Goal: Task Accomplishment & Management: Complete application form

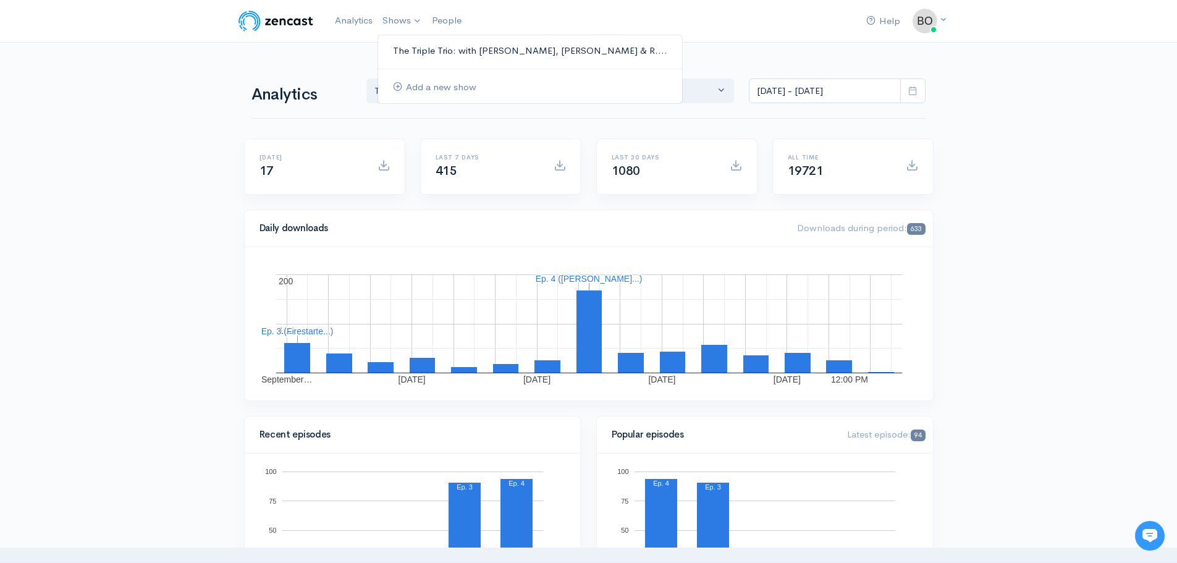
click at [426, 48] on link "The Triple Trio: with [PERSON_NAME], [PERSON_NAME] & R...." at bounding box center [530, 51] width 304 height 22
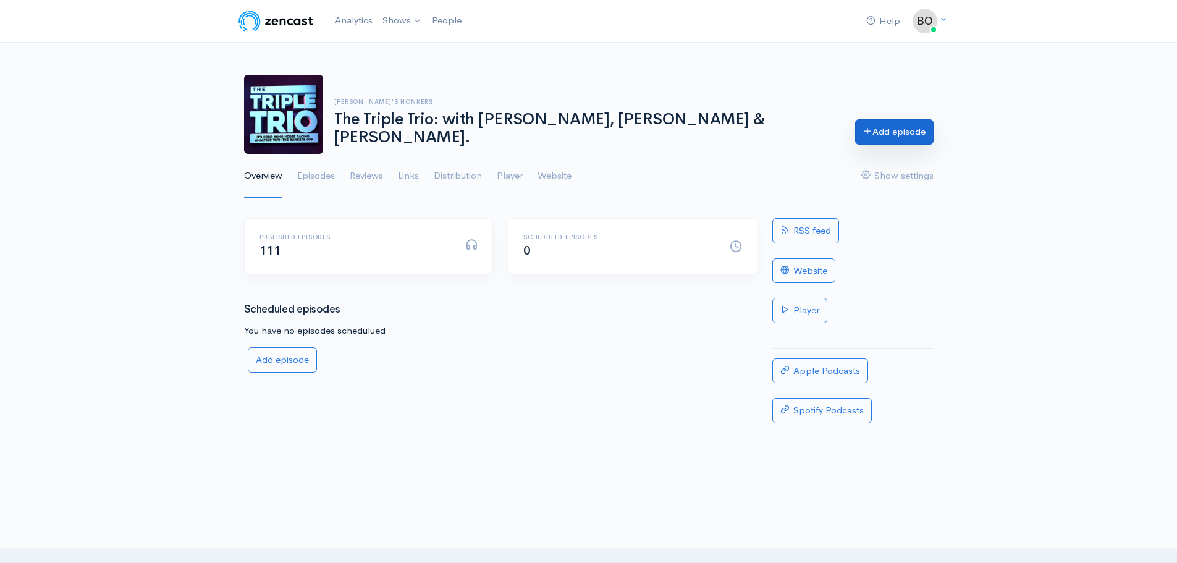
click at [897, 135] on link "Add episode" at bounding box center [894, 131] width 78 height 25
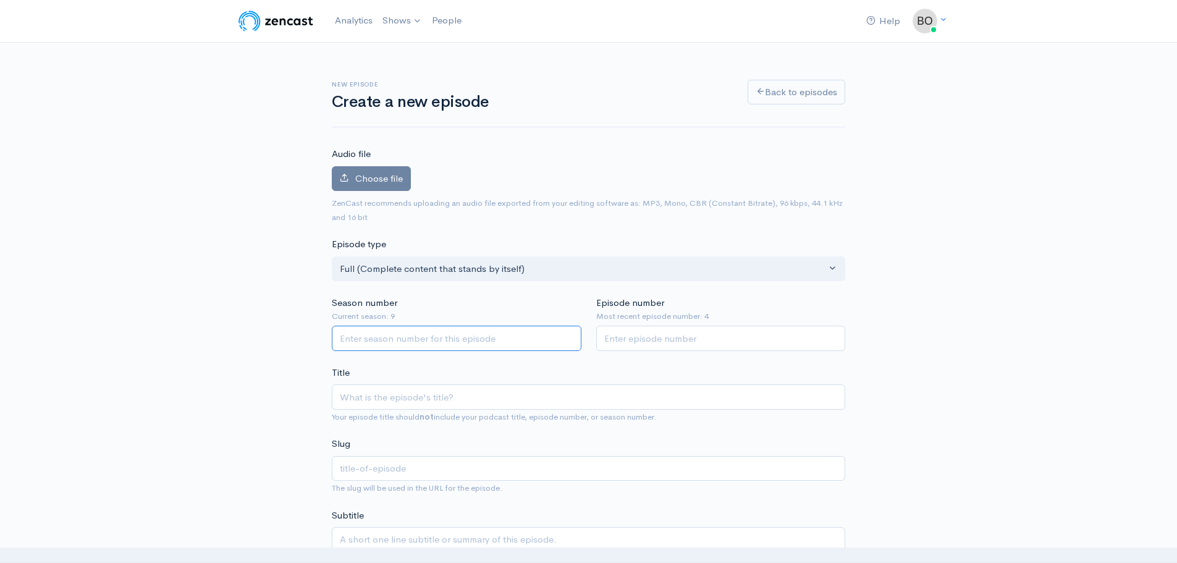
click at [432, 347] on input "Season number" at bounding box center [457, 337] width 250 height 25
type input "9"
type input "5"
paste input "Luke Ferraris discusses rising Hong Kong star My Wish and why he won’t be ridin…"
type input "Luke Ferraris discusses rising Hong Kong star My Wish and why he won’t be ridin…"
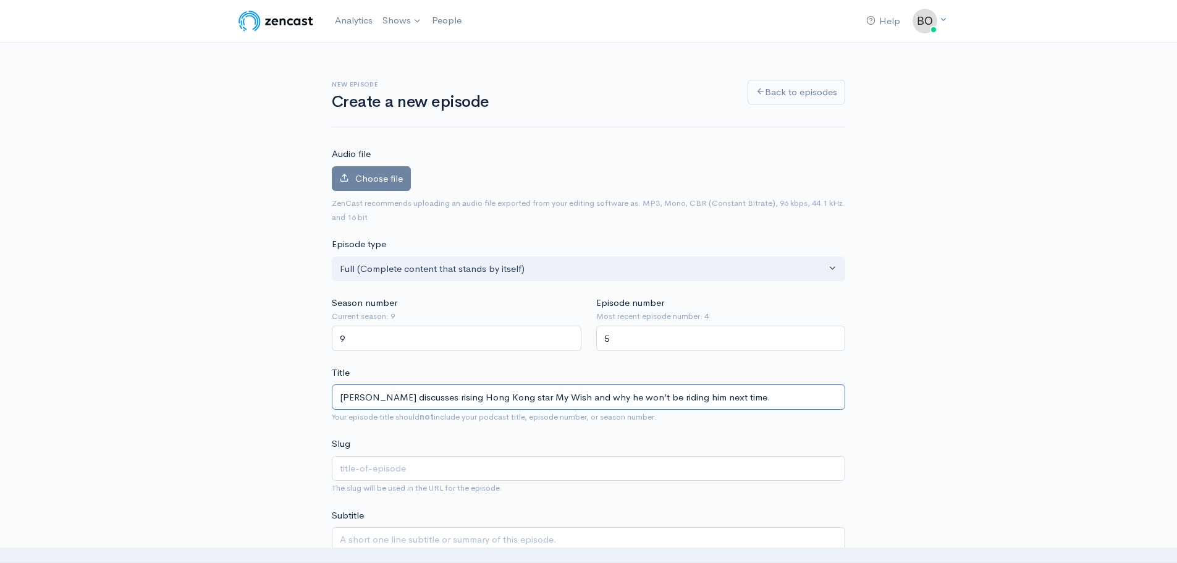
type input "luke-ferraris-discusses-rising-hong-kong-star-my-wish-and-why-he-wont-be-riding…"
type input "[PERSON_NAME] discusses rising Hong Kong star My Wish and why he won’t be ridin…"
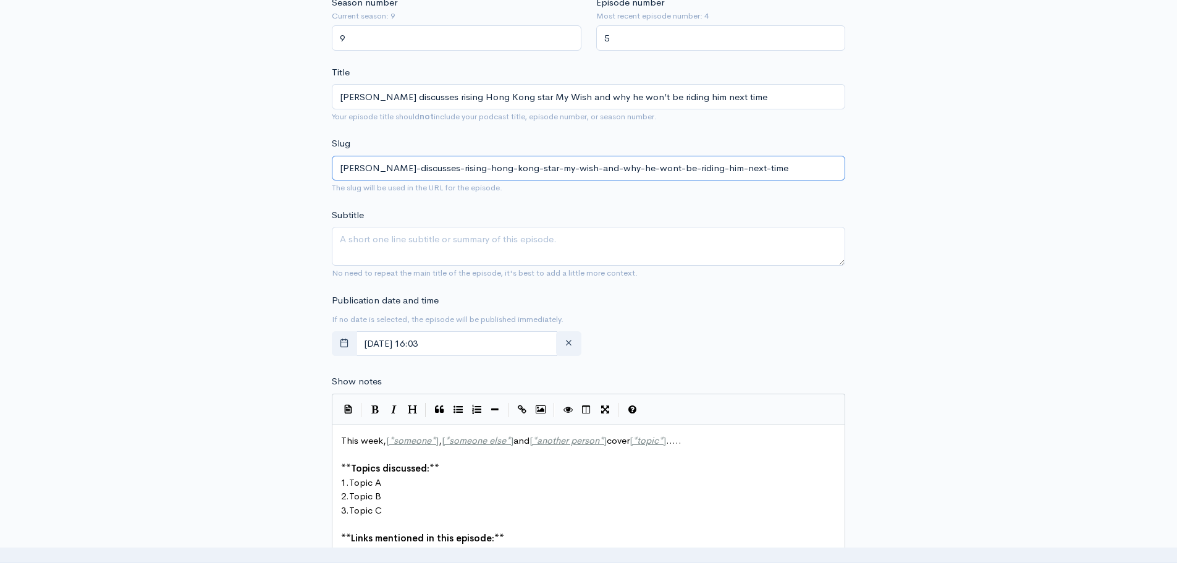
scroll to position [309, 0]
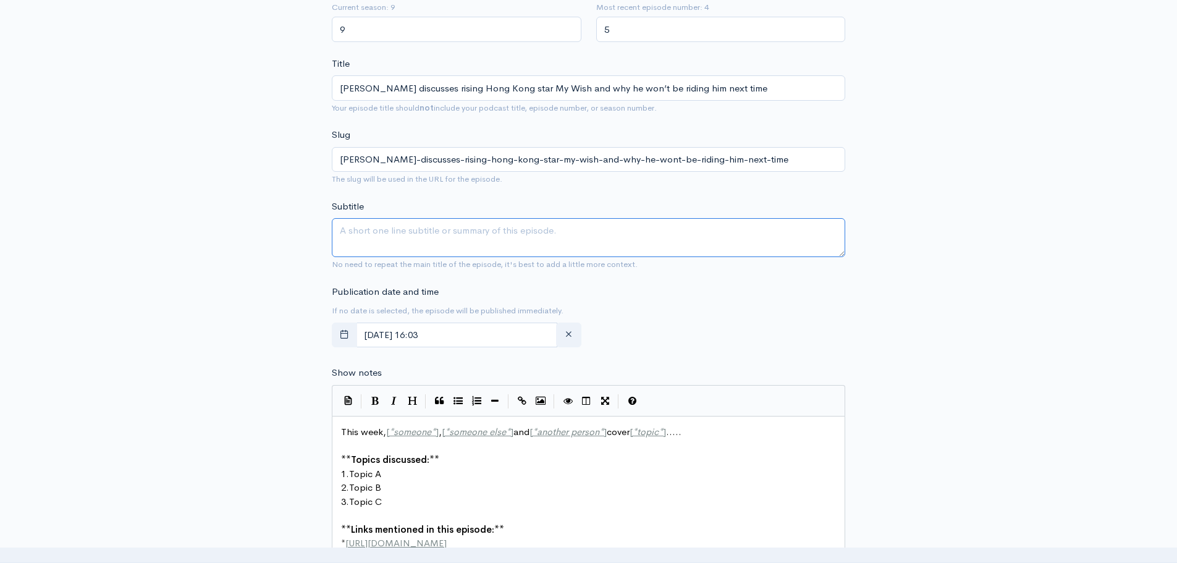
click at [438, 234] on textarea "Subtitle" at bounding box center [588, 237] width 513 height 39
paste textarea "The Triple Trio welcomes star hoop Luke Ferraris to talk through the rise of MY…"
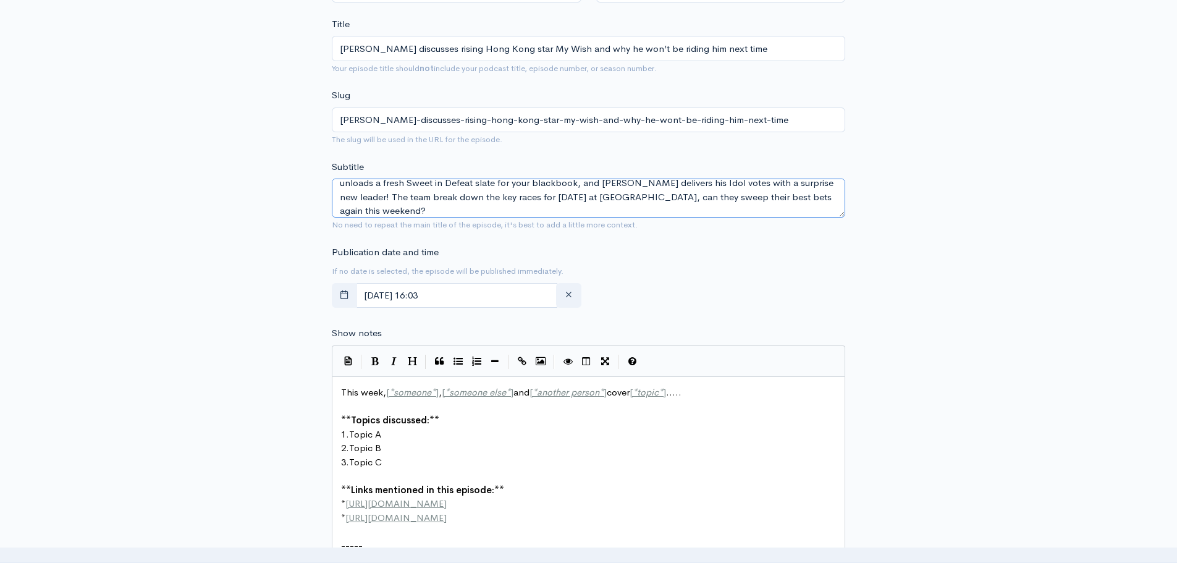
scroll to position [371, 0]
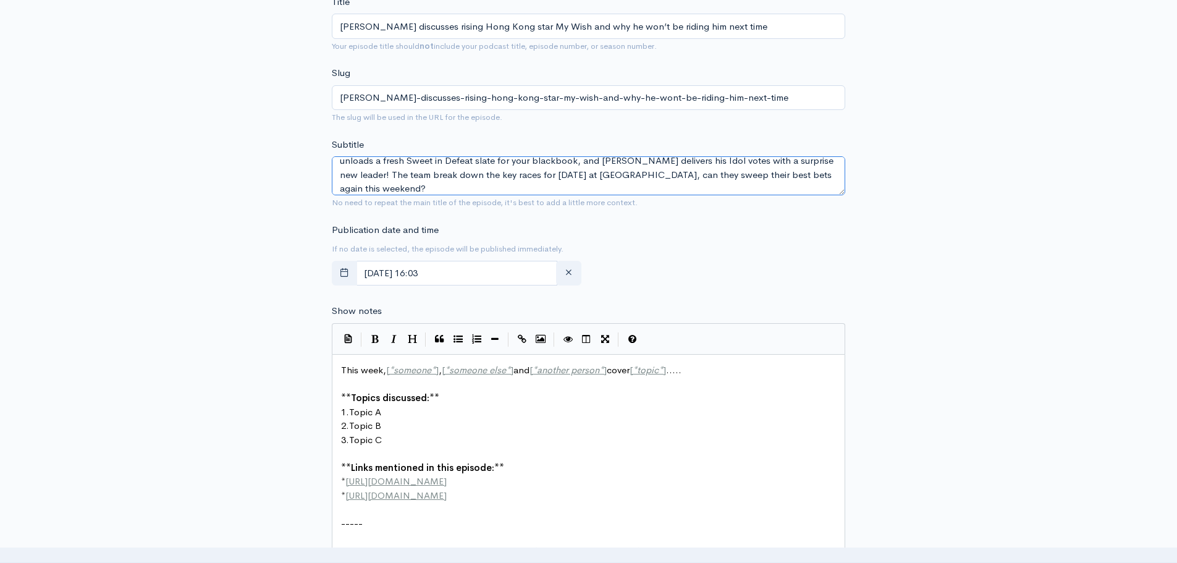
type textarea "The Triple Trio welcomes star hoop Luke Ferraris to talk through the rise of MY…"
click at [472, 283] on input "October, 03 2025 16:03" at bounding box center [456, 273] width 201 height 25
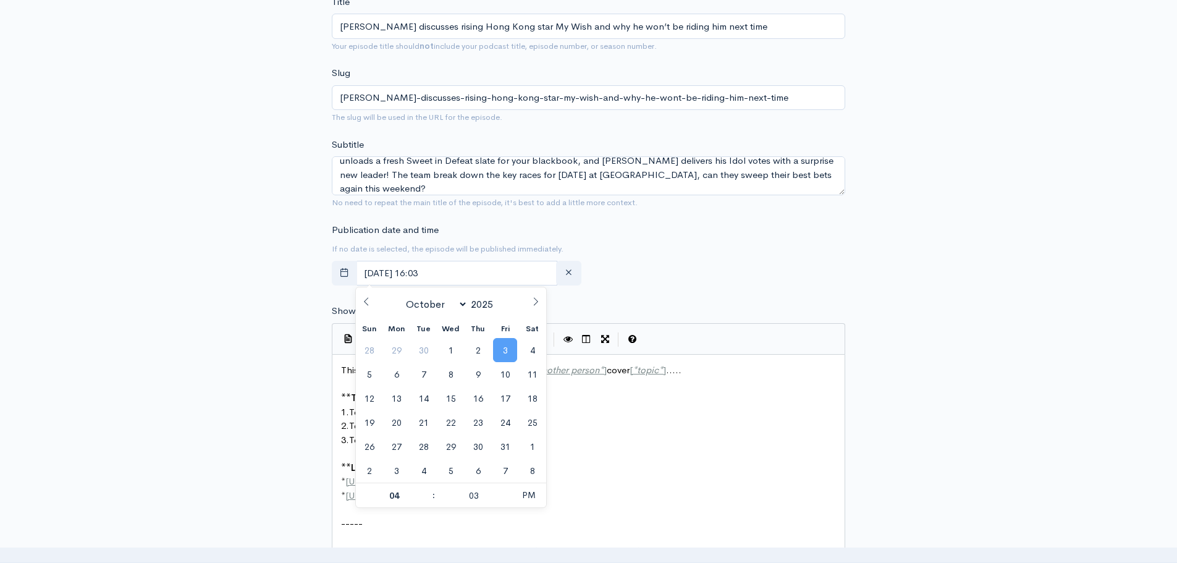
click at [503, 347] on span "3" at bounding box center [505, 350] width 24 height 24
type input "04"
type input "45"
type input "October, 03 2025 16:45"
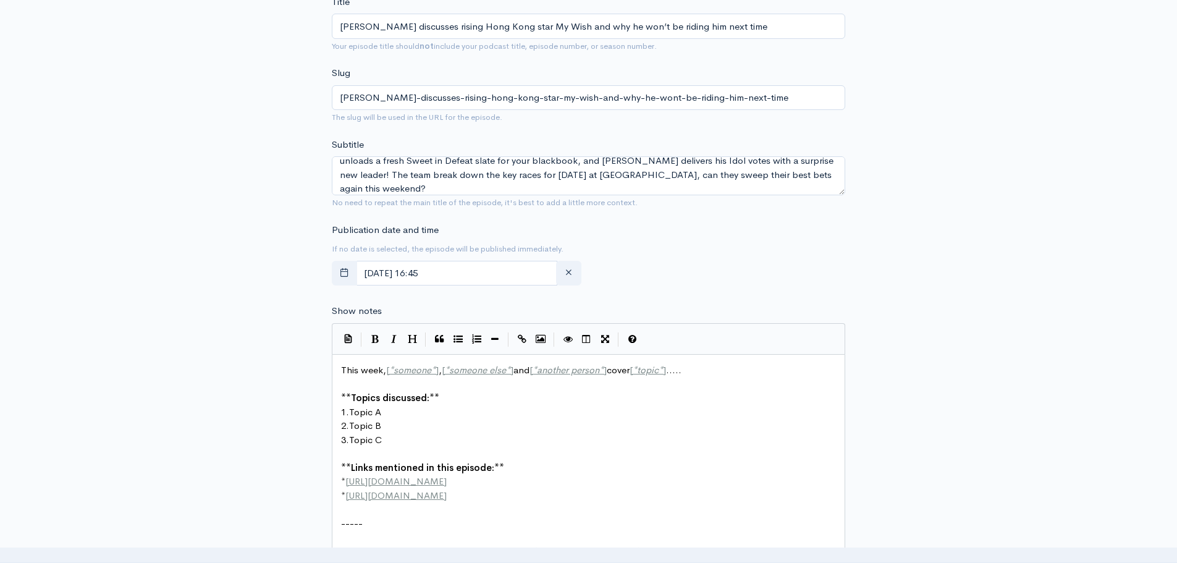
click at [729, 256] on div "Publication date and time If no date is selected, the episode will be published…" at bounding box center [588, 257] width 528 height 68
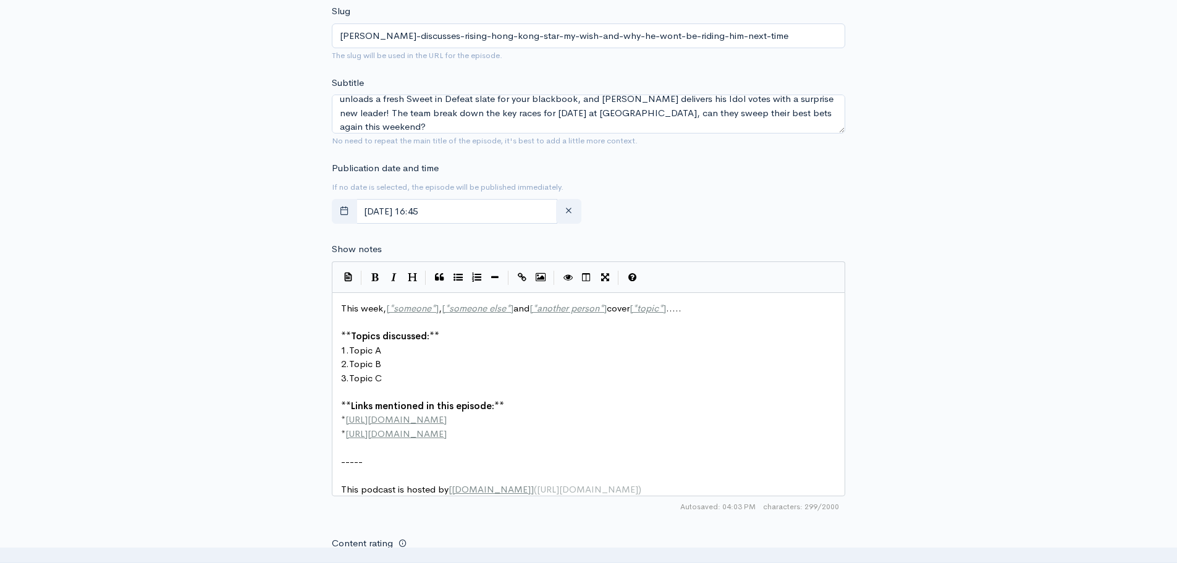
scroll to position [5, 0]
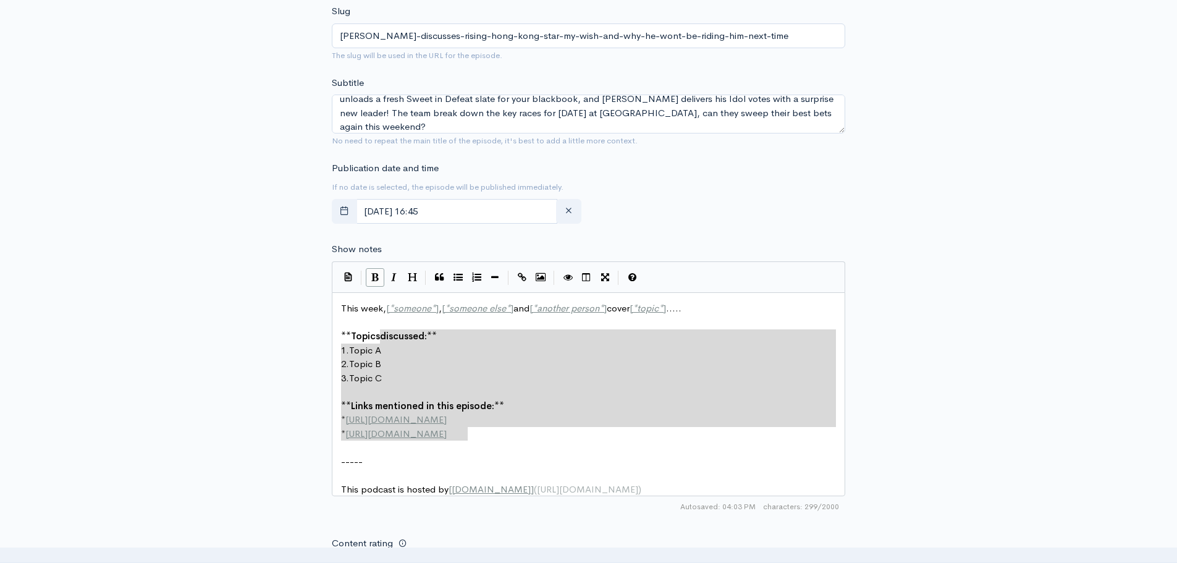
type textarea "This week, [*someone*], [*someone else*] and [*another person*] cover [*topic*]…"
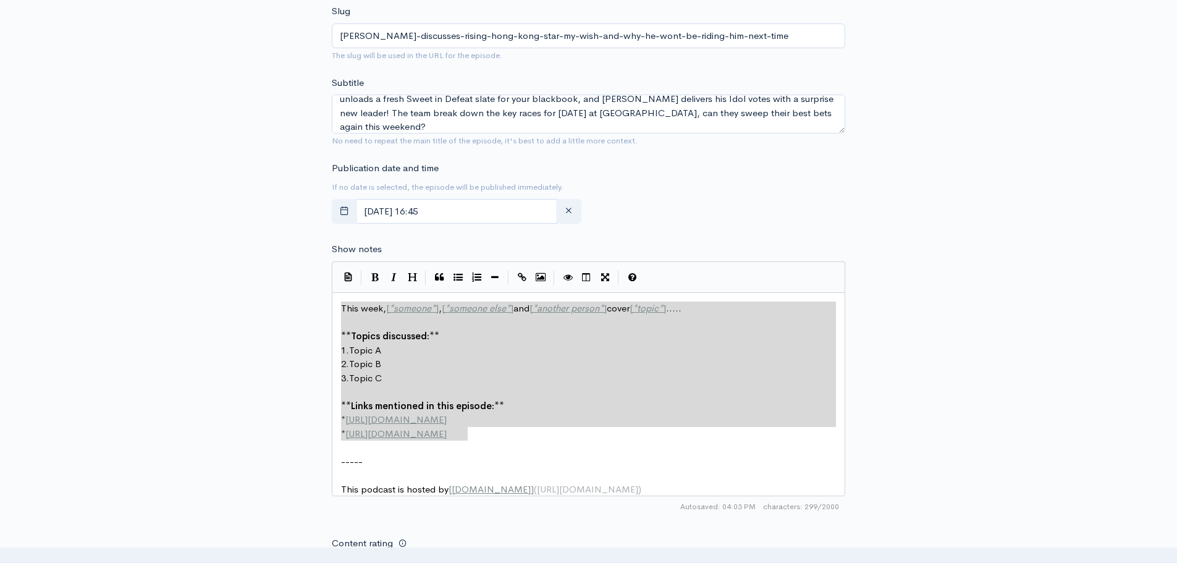
drag, startPoint x: 485, startPoint y: 437, endPoint x: 332, endPoint y: 282, distance: 217.9
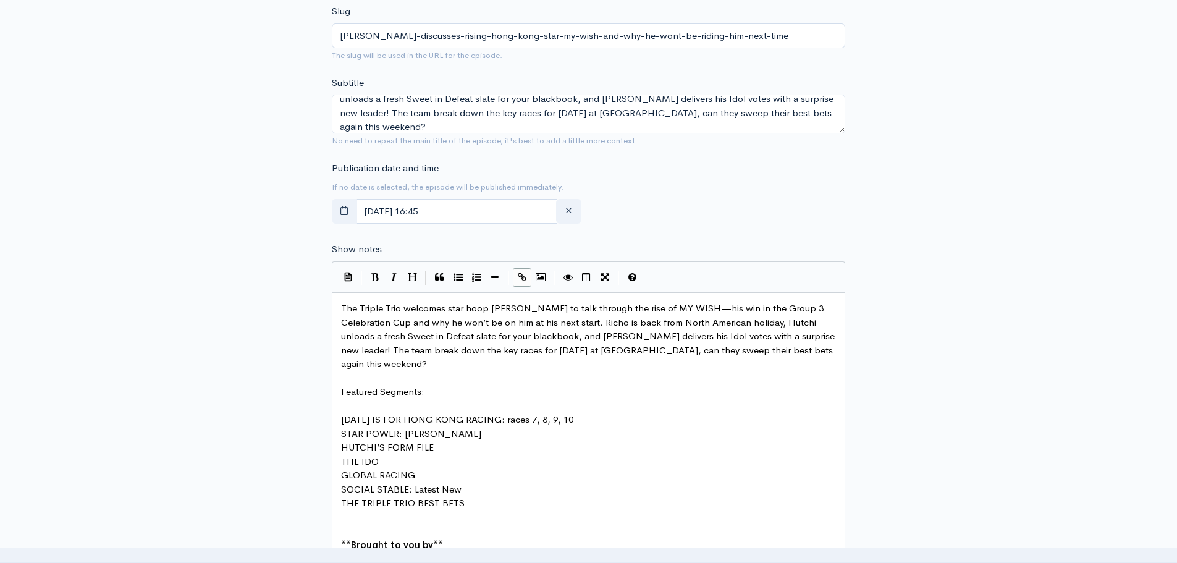
scroll to position [457, 0]
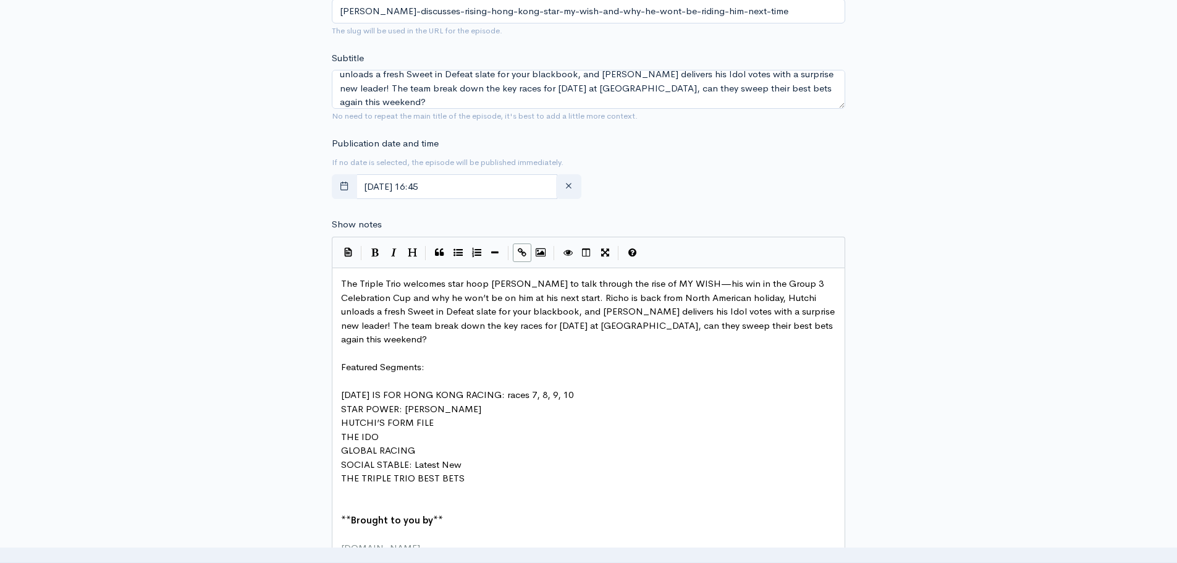
click at [440, 499] on pre "​" at bounding box center [592, 506] width 509 height 14
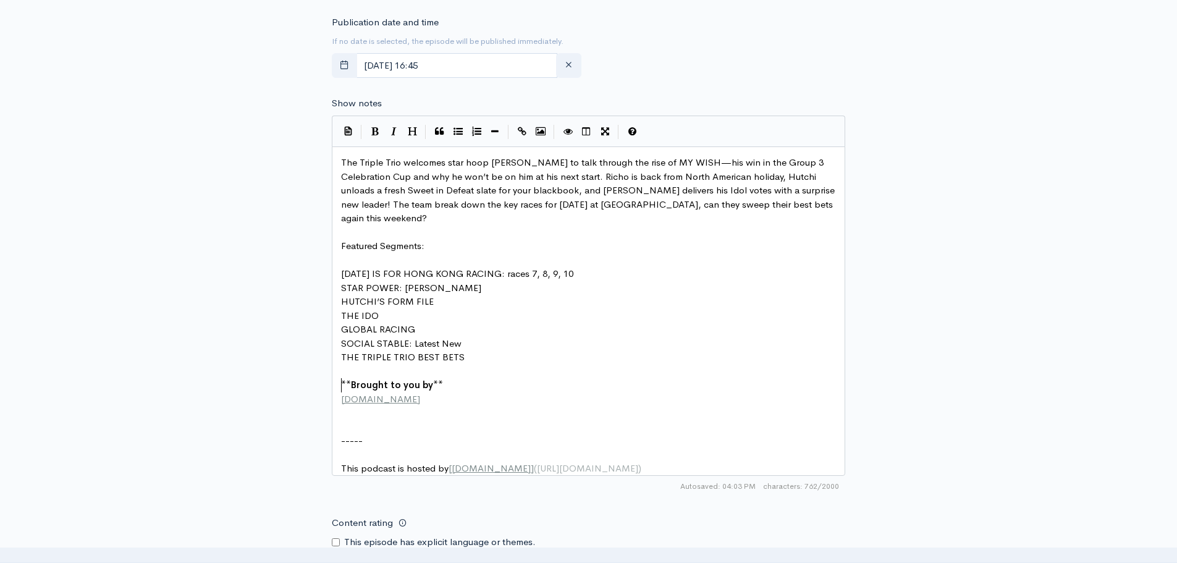
scroll to position [581, 0]
click at [374, 418] on pre "​" at bounding box center [592, 425] width 509 height 14
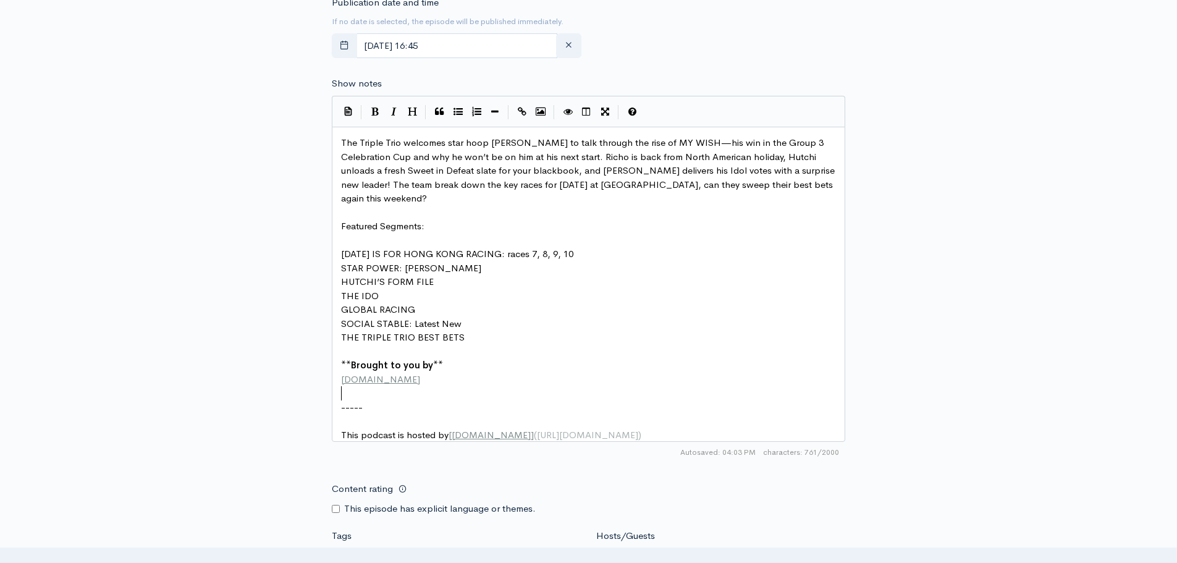
scroll to position [766, 0]
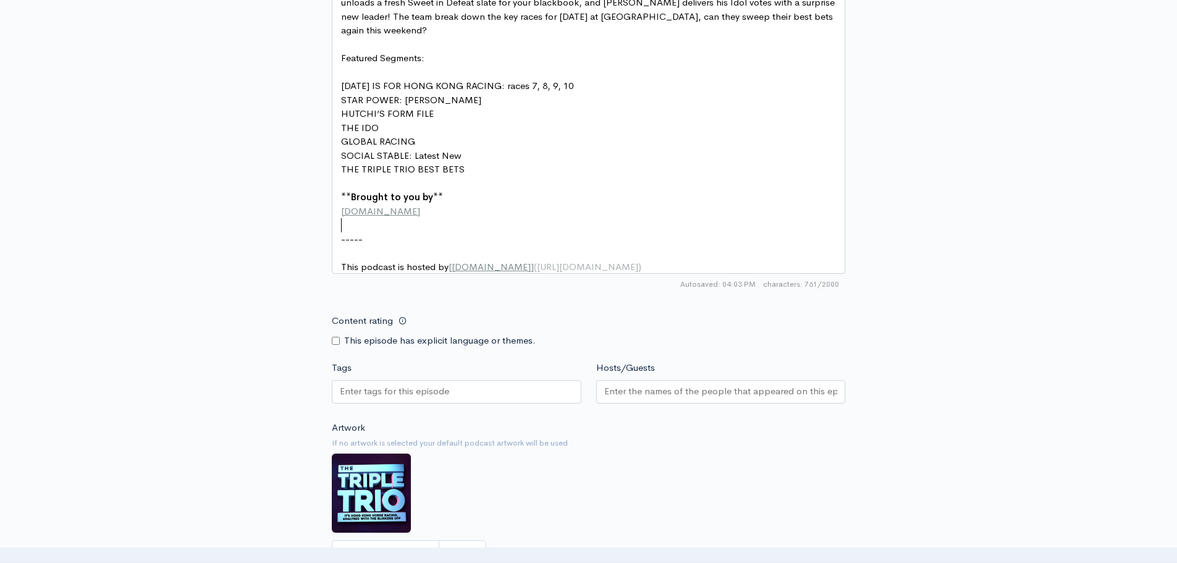
click at [337, 337] on input "Content rating" at bounding box center [336, 341] width 8 height 8
click at [365, 389] on input "Tags" at bounding box center [395, 391] width 111 height 14
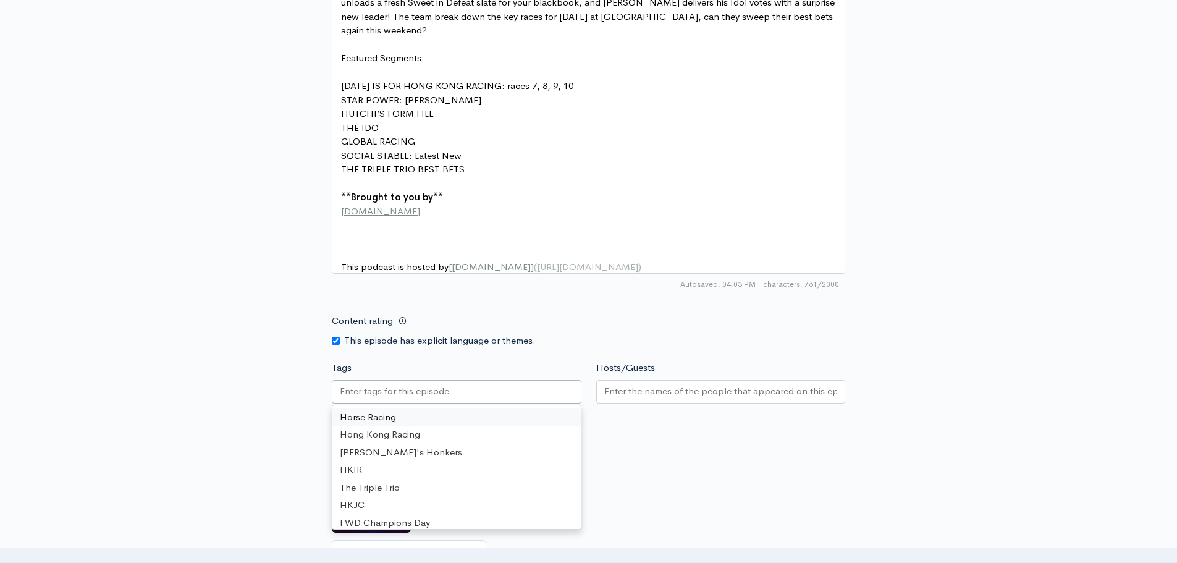
click at [336, 337] on input "Content rating" at bounding box center [336, 341] width 8 height 8
checkbox input "false"
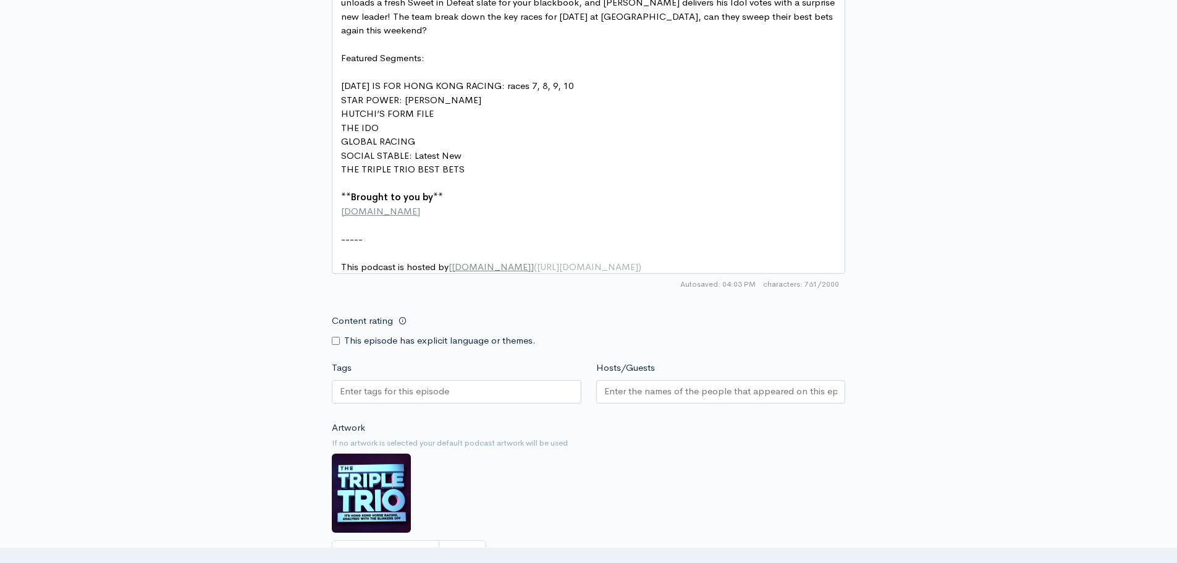
click at [356, 390] on input "Tags" at bounding box center [395, 391] width 111 height 14
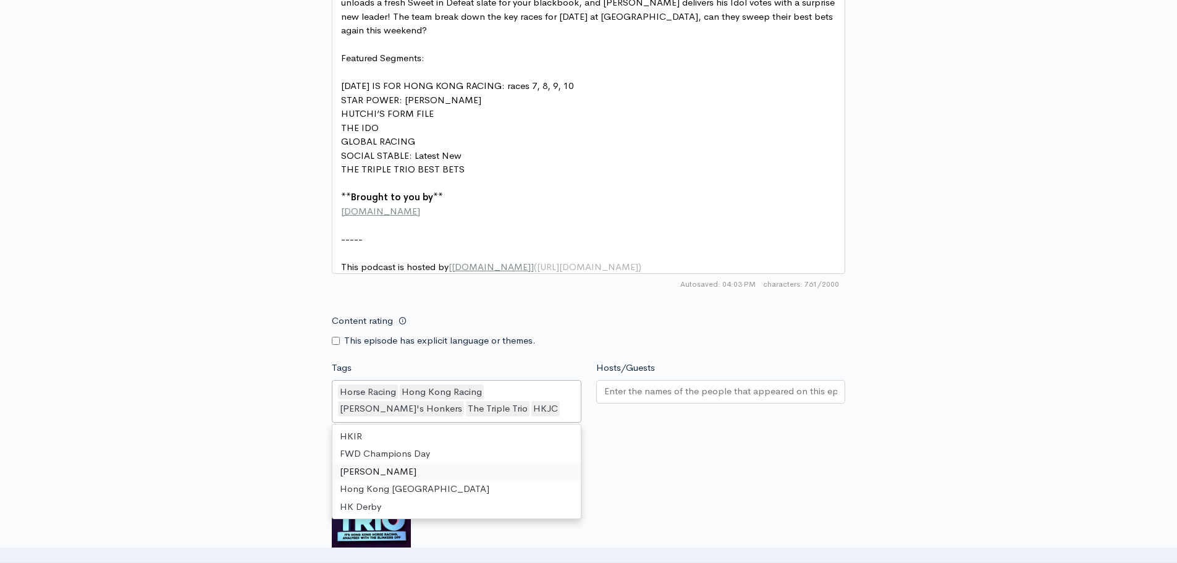
click at [736, 388] on input "Hosts/Guests" at bounding box center [720, 391] width 233 height 14
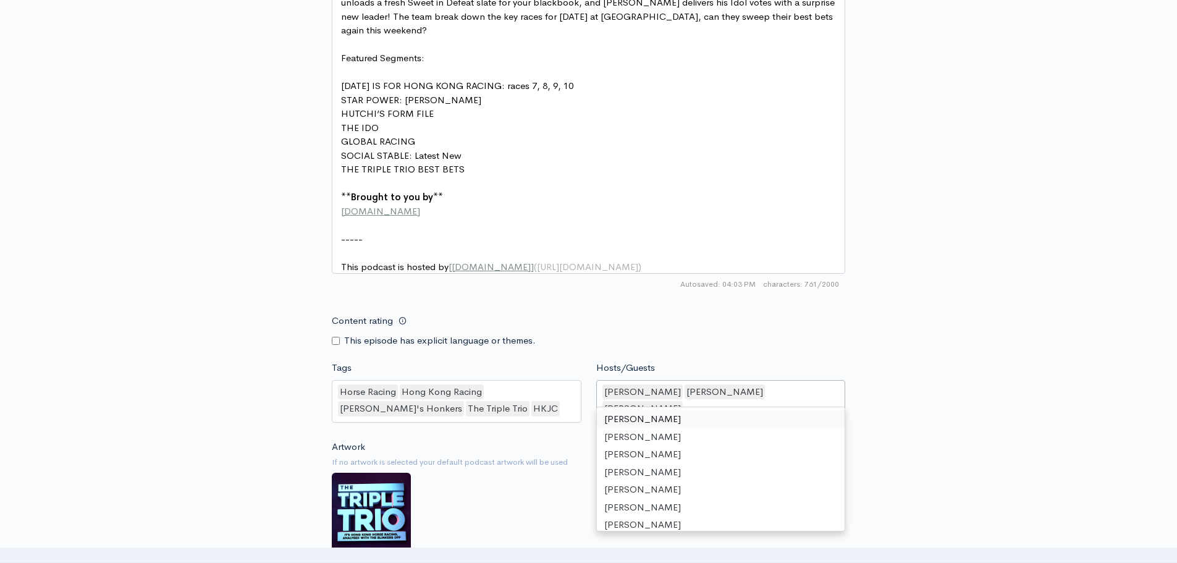
click at [826, 387] on div "Clint Hutchison Jason Richardson Shane Dye" at bounding box center [721, 401] width 250 height 43
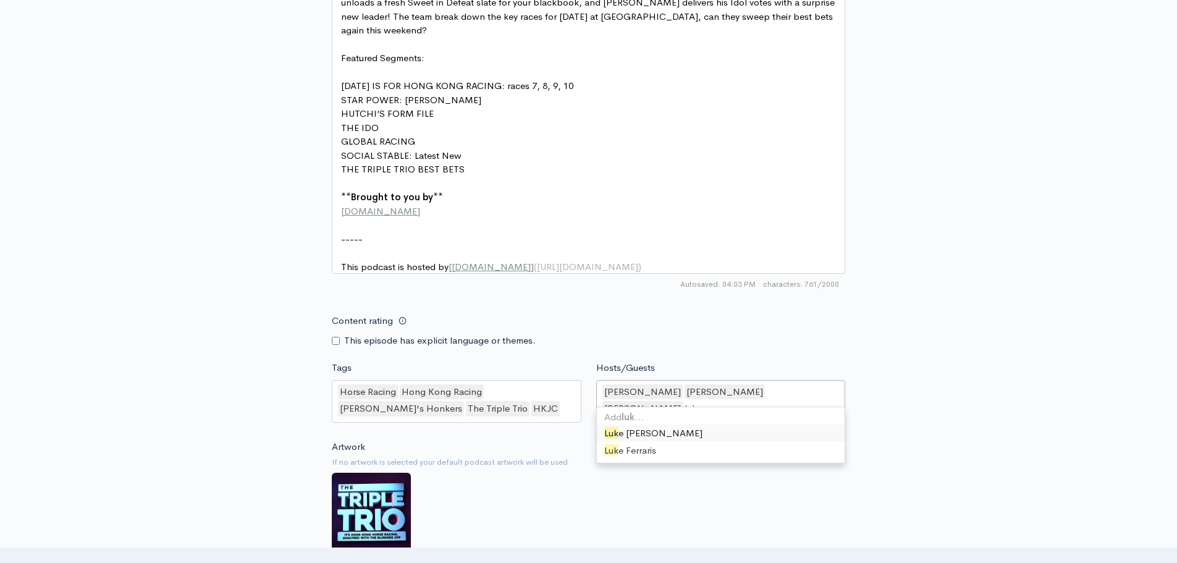
type input "luke"
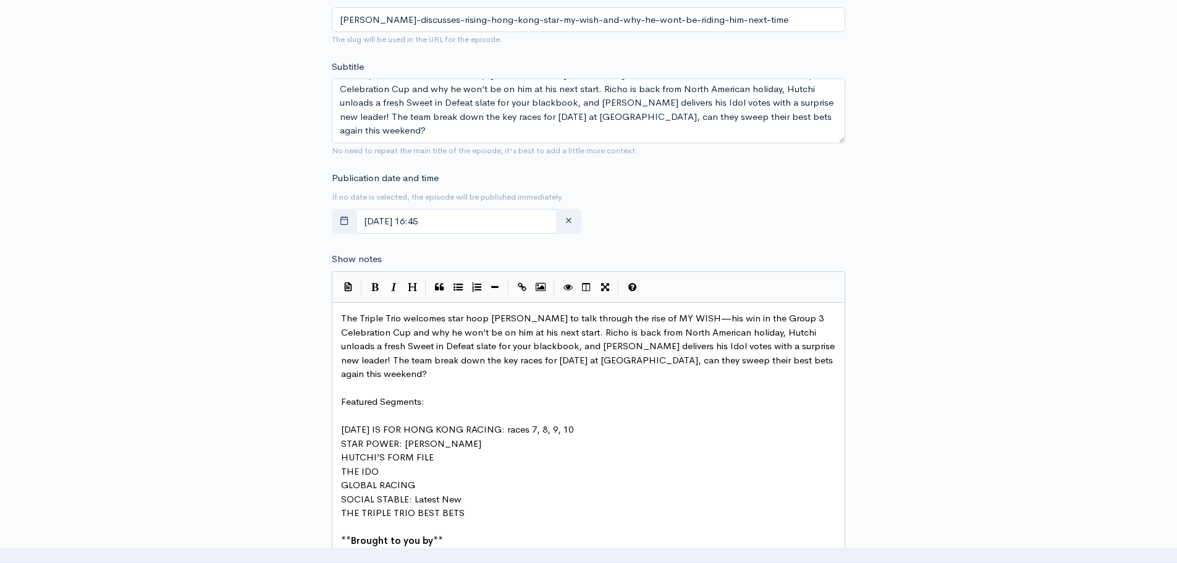
scroll to position [0, 0]
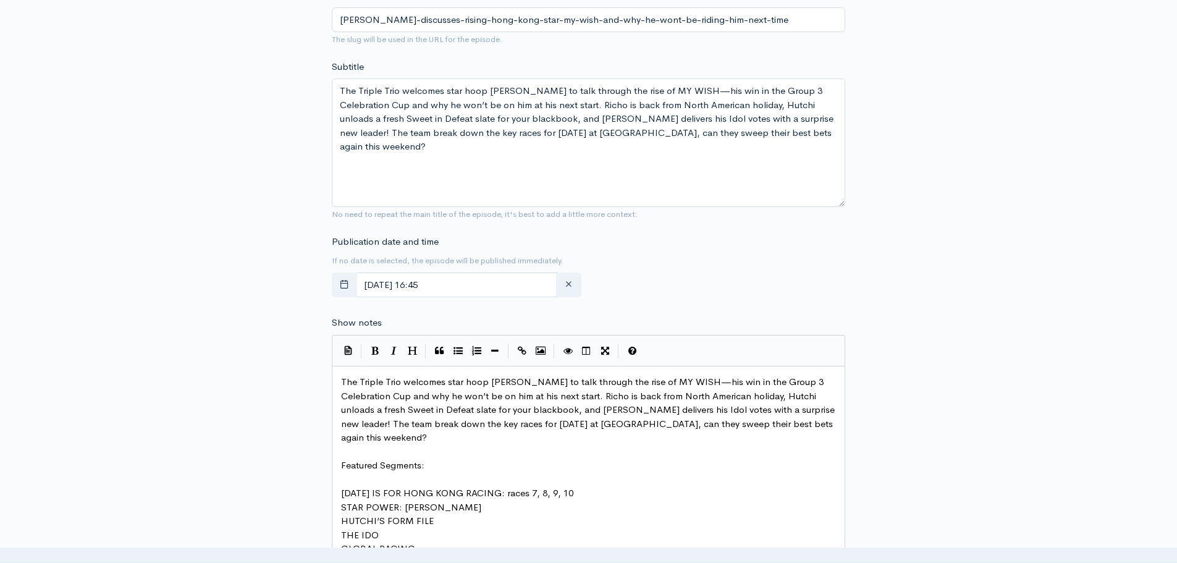
drag, startPoint x: 839, startPoint y: 114, endPoint x: 829, endPoint y: 203, distance: 90.2
click at [829, 203] on textarea "The Triple Trio welcomes star hoop Luke Ferraris to talk through the rise of MY…" at bounding box center [588, 142] width 513 height 128
drag, startPoint x: 599, startPoint y: 104, endPoint x: 844, endPoint y: 118, distance: 245.0
click at [844, 118] on textarea "The Triple Trio welcomes star hoop Luke Ferraris to talk through the rise of MY…" at bounding box center [588, 142] width 513 height 128
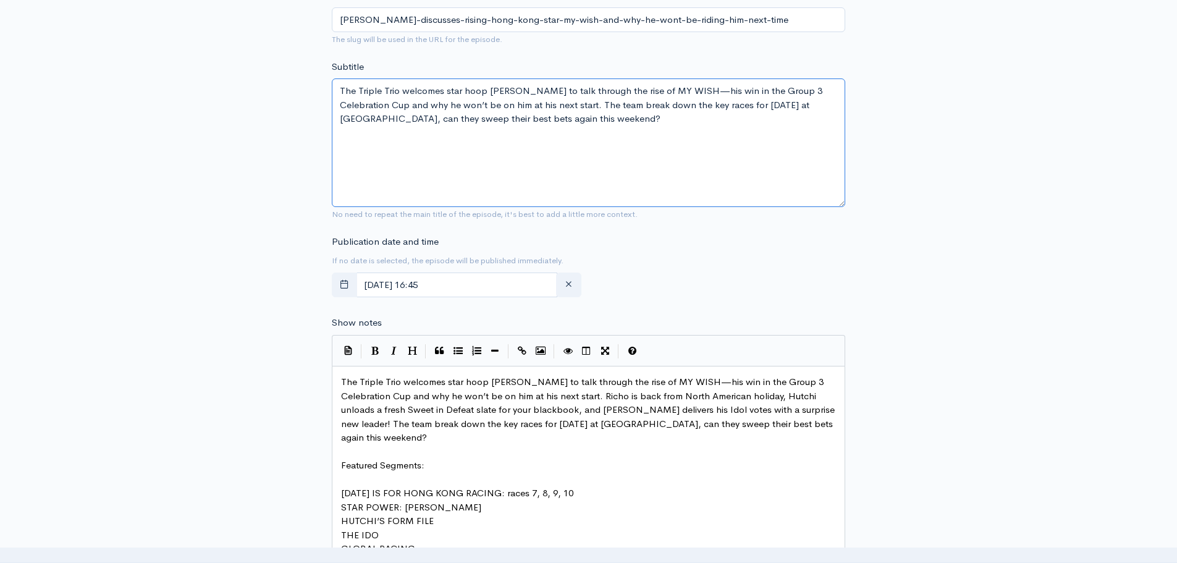
type textarea "The Triple Trio welcomes star hoop Luke Ferraris to talk through the rise of MY…"
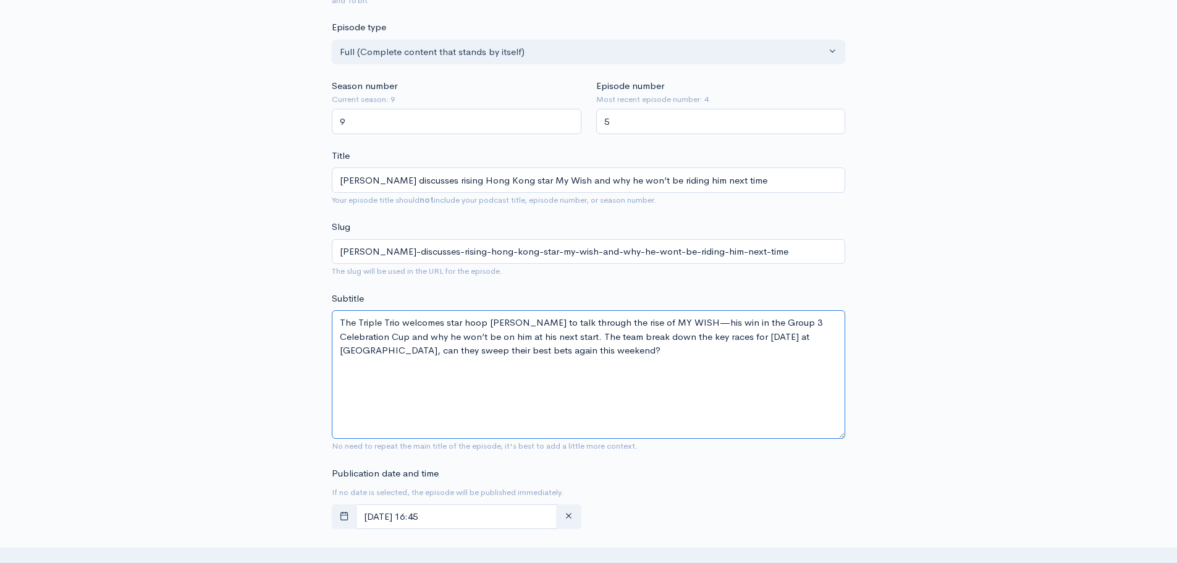
scroll to position [78, 0]
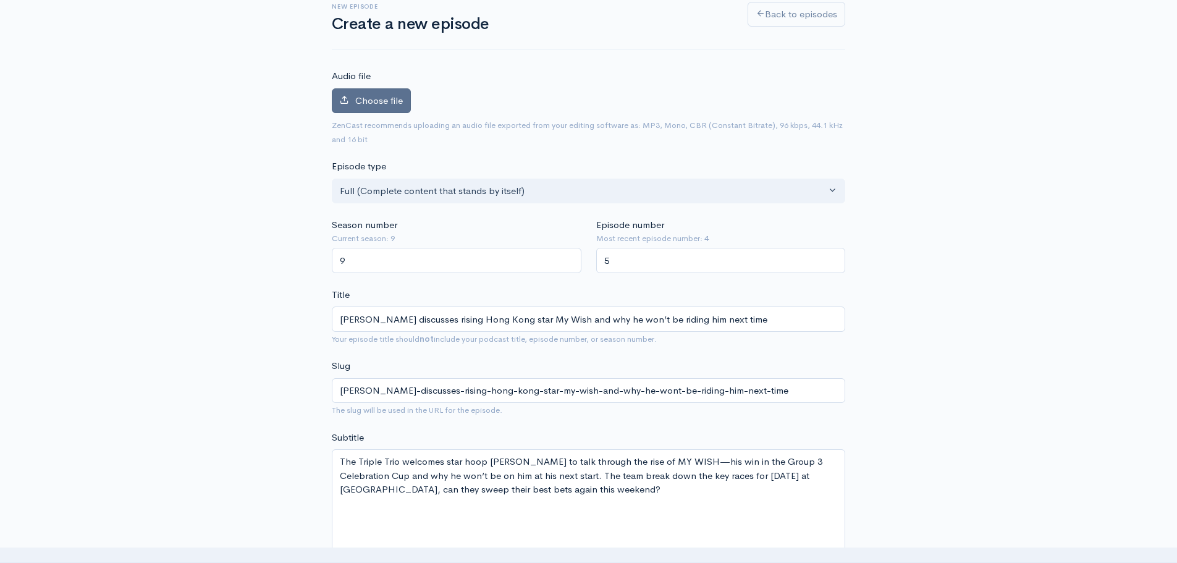
click at [351, 98] on label "Choose file" at bounding box center [371, 100] width 79 height 25
click at [0, 0] on input "Choose file" at bounding box center [0, 0] width 0 height 0
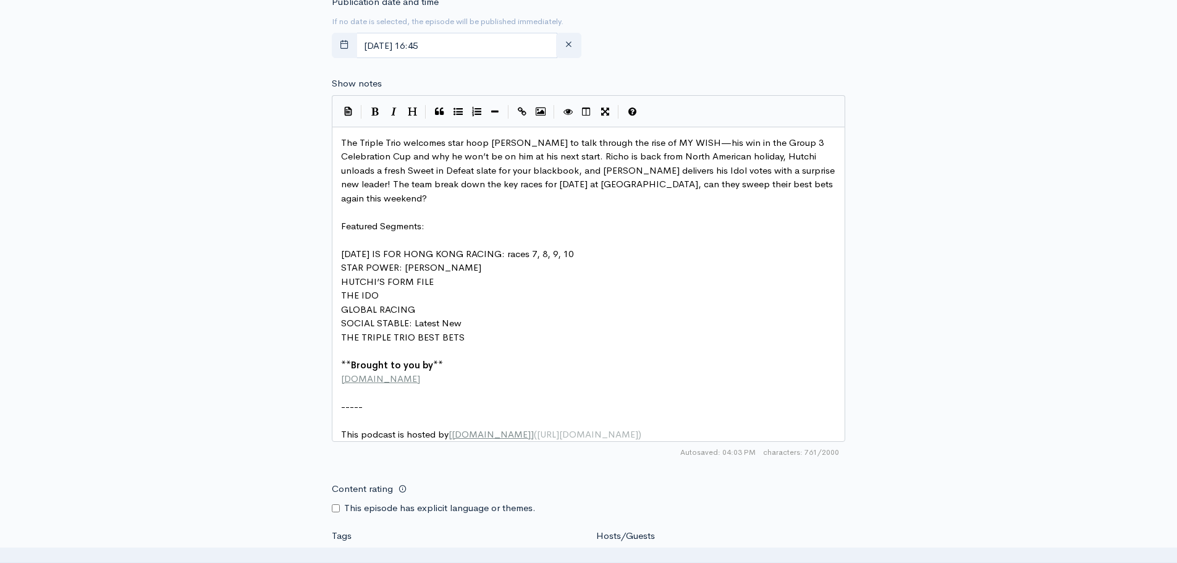
scroll to position [1066, 0]
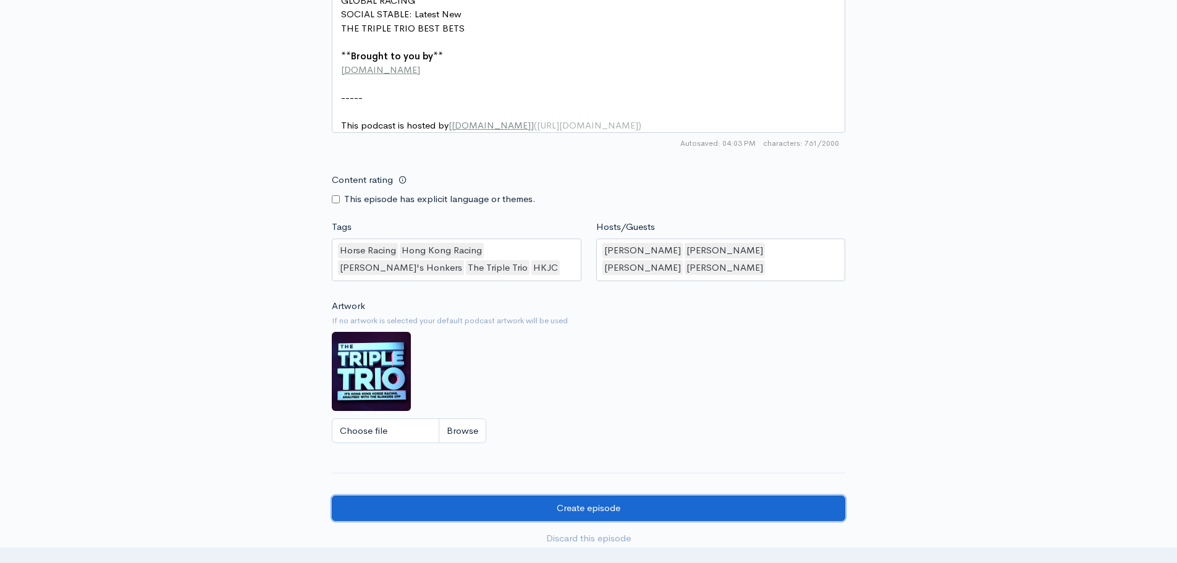
click at [510, 495] on input "Create episode" at bounding box center [588, 507] width 513 height 25
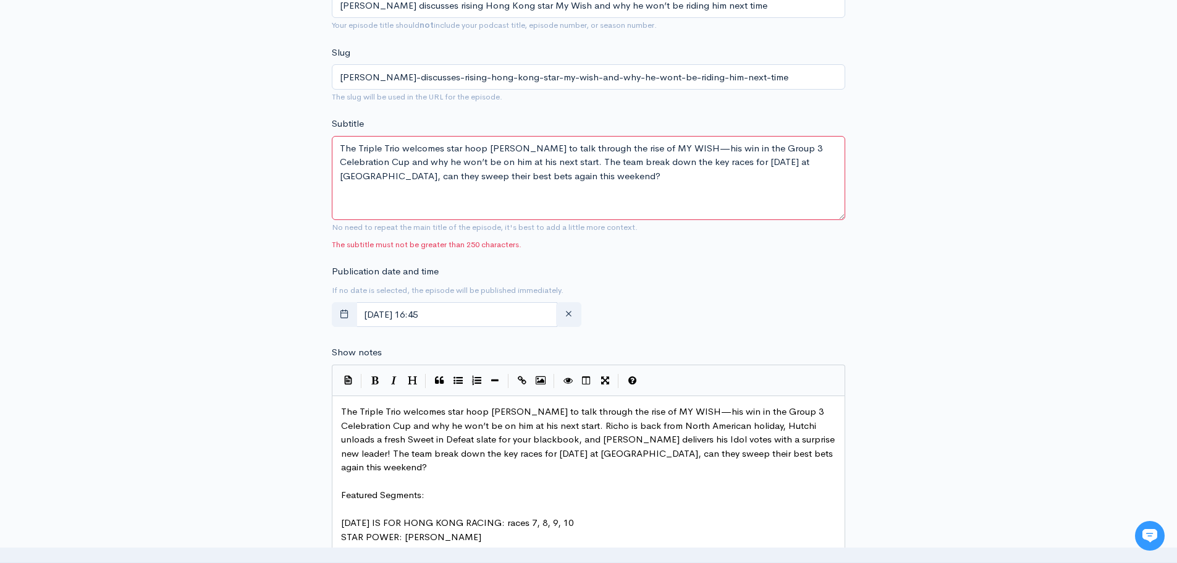
drag, startPoint x: 836, startPoint y: 170, endPoint x: 816, endPoint y: 214, distance: 48.4
click at [837, 216] on textarea "The Triple Trio welcomes star hoop Luke Ferraris to talk through the rise of MY…" at bounding box center [588, 178] width 513 height 84
drag, startPoint x: 352, startPoint y: 178, endPoint x: 655, endPoint y: 178, distance: 302.6
click at [655, 178] on textarea "The Triple Trio welcomes star hoop Luke Ferraris to talk through the rise of MY…" at bounding box center [588, 178] width 513 height 85
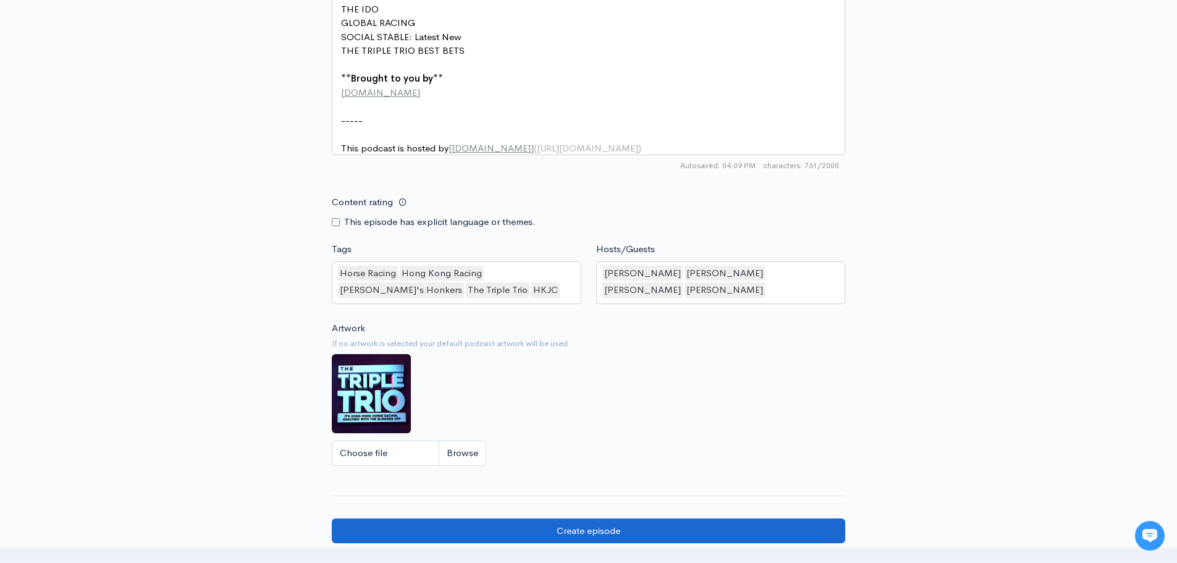
type textarea "The Triple Trio welcomes star hoop Luke Ferraris to talk through the rise of MY…"
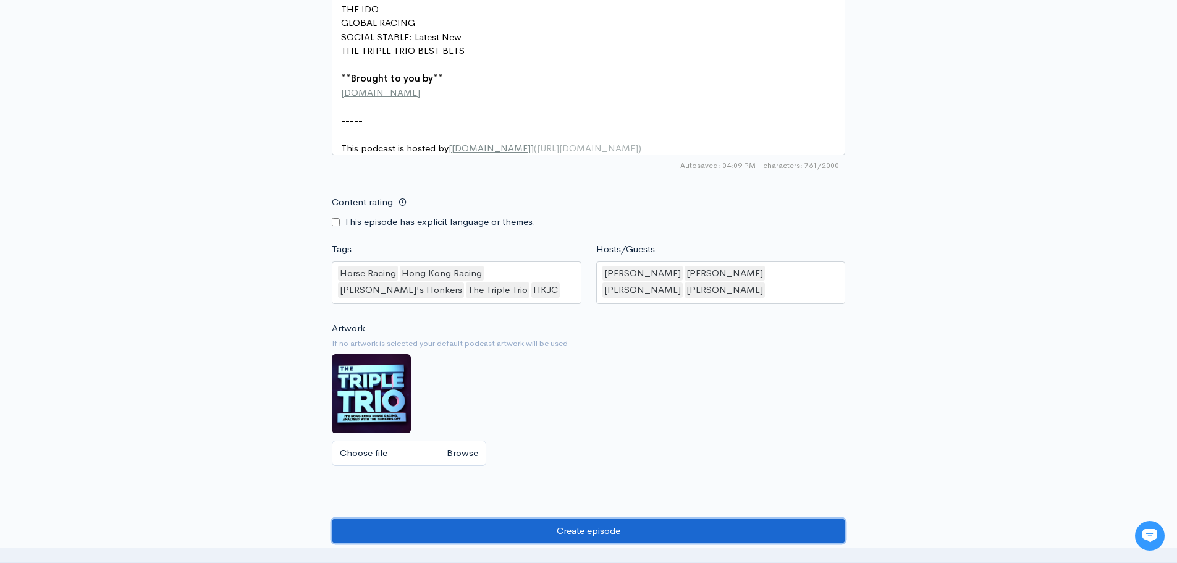
click at [658, 532] on input "Create episode" at bounding box center [588, 530] width 513 height 25
